Goal: Information Seeking & Learning: Learn about a topic

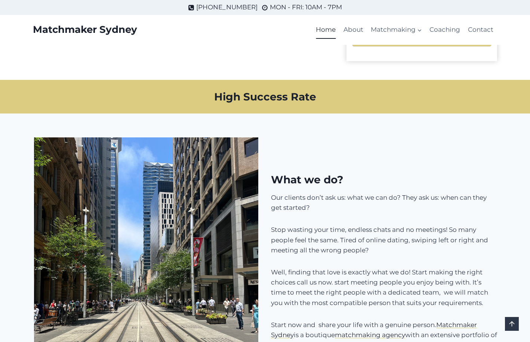
scroll to position [518, 0]
click at [354, 29] on link "About" at bounding box center [353, 30] width 27 height 18
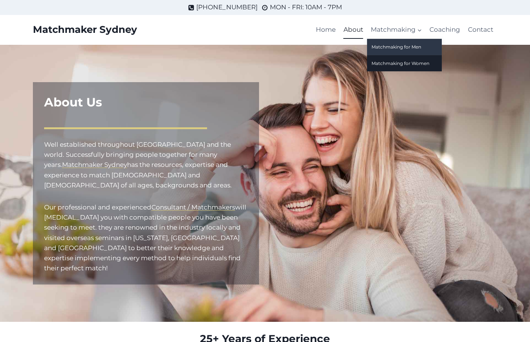
click at [398, 45] on link "Matchmaking for Men" at bounding box center [404, 47] width 75 height 16
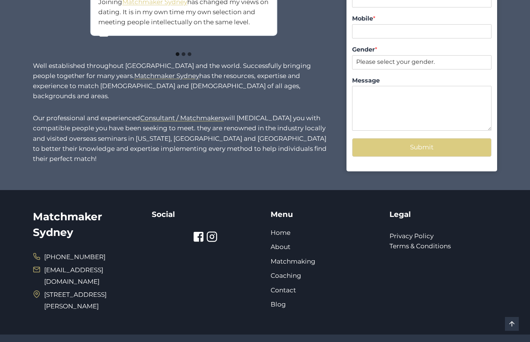
scroll to position [691, 0]
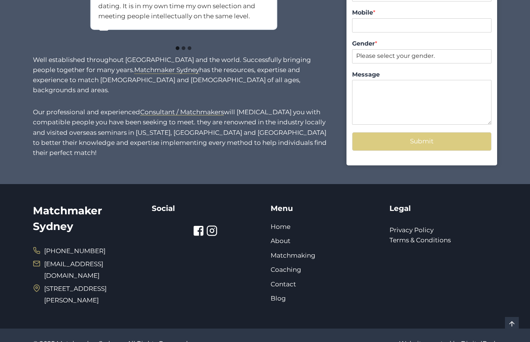
click at [134, 69] on mark "Matchmaker Sydney" at bounding box center [166, 69] width 65 height 7
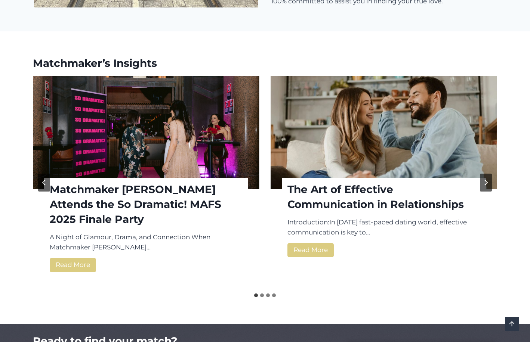
scroll to position [951, 0]
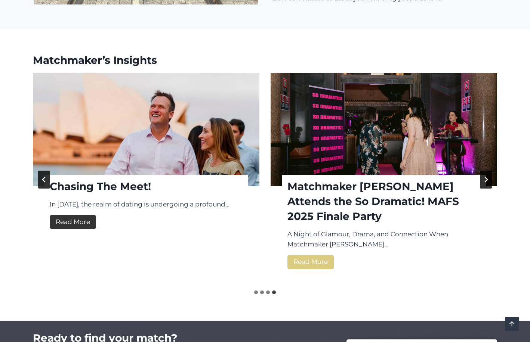
click at [86, 216] on link "Read More Chasing The Meet!" at bounding box center [73, 222] width 46 height 14
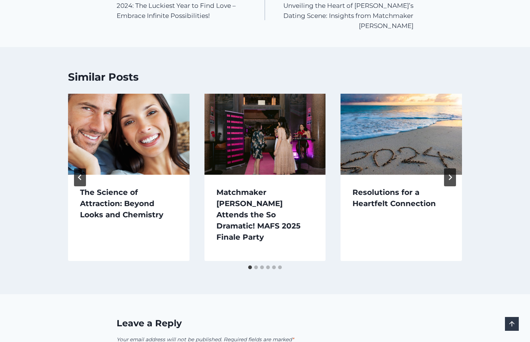
scroll to position [680, 0]
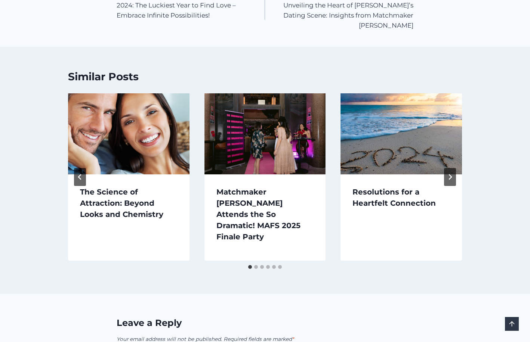
click at [123, 151] on img "The Science of Attraction: Beyond Looks and Chemistry" at bounding box center [128, 133] width 121 height 81
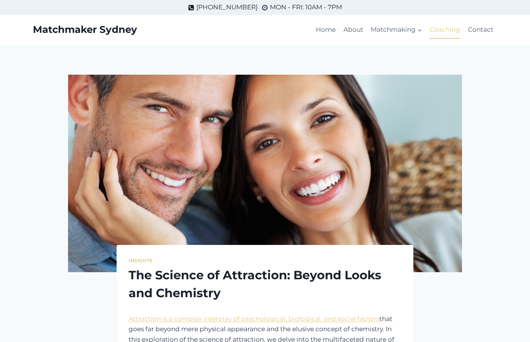
click at [451, 30] on link "Coaching" at bounding box center [445, 30] width 38 height 18
